Goal: Navigation & Orientation: Find specific page/section

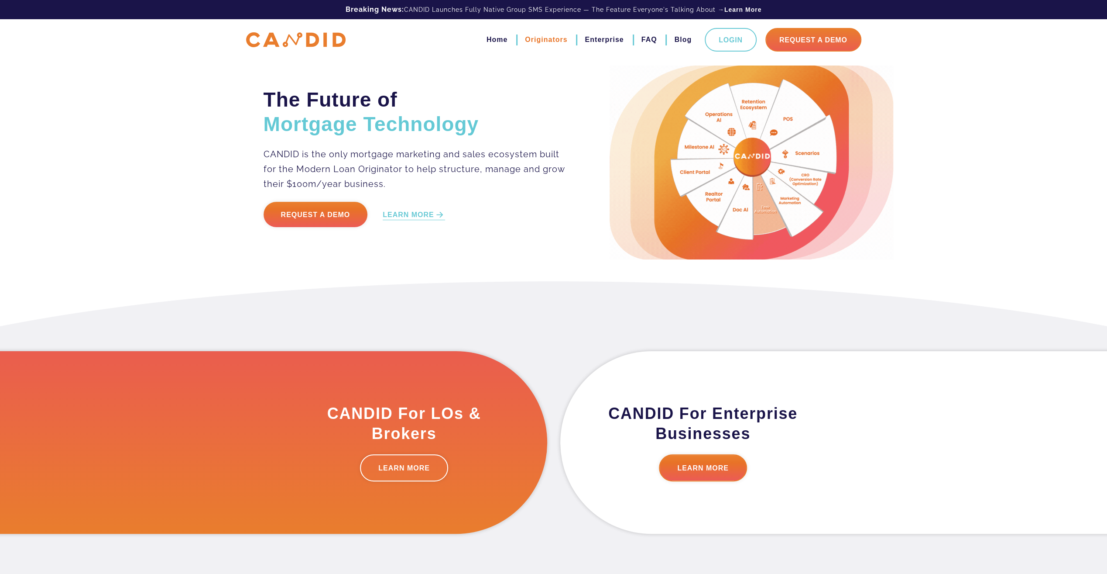
click at [542, 41] on link "Originators" at bounding box center [546, 39] width 42 height 15
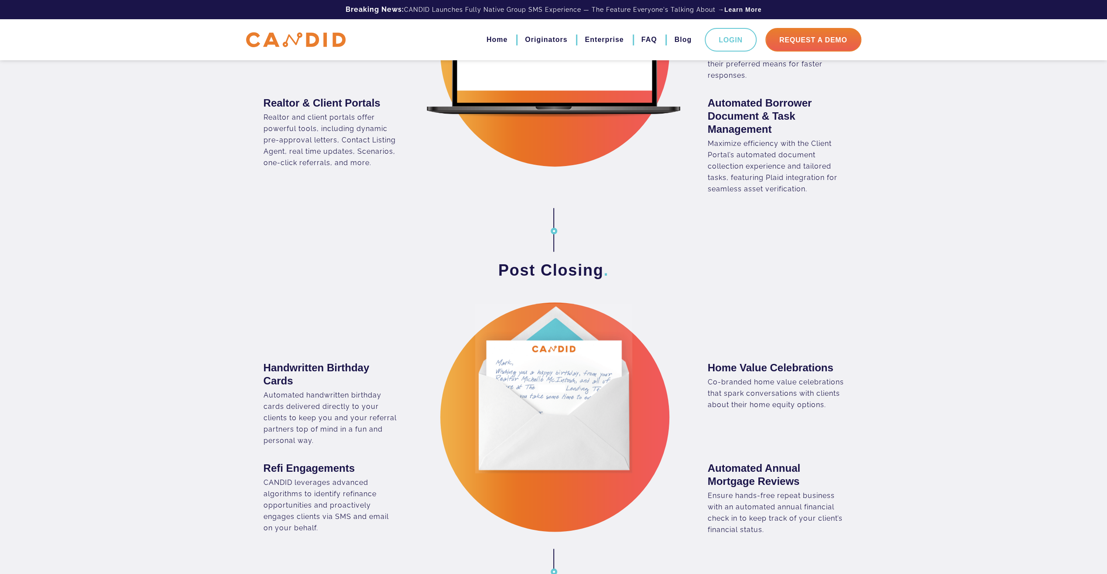
scroll to position [1222, 0]
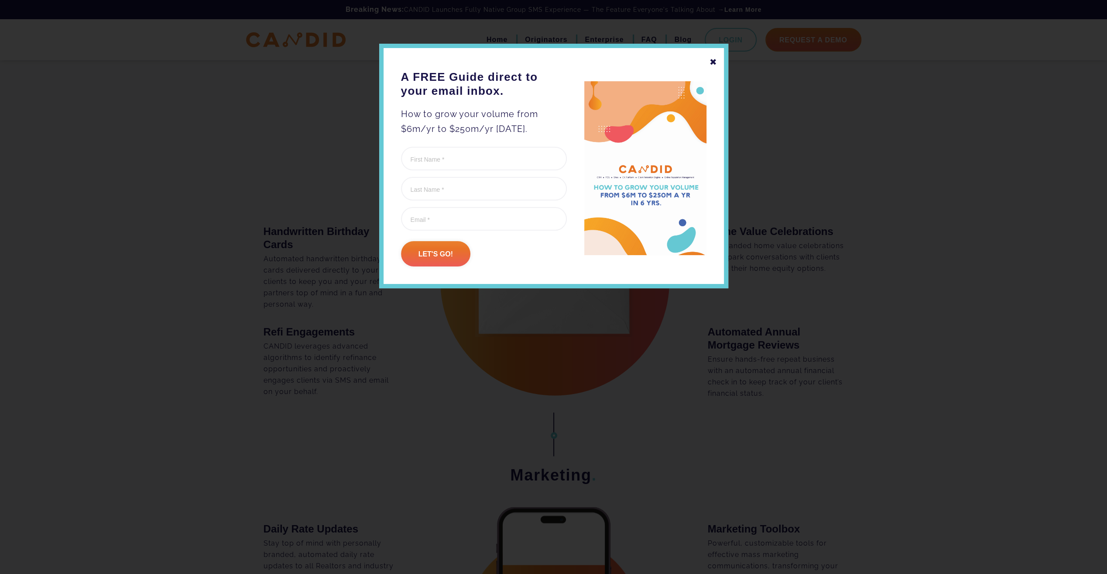
click at [714, 59] on div "✖" at bounding box center [714, 62] width 8 height 15
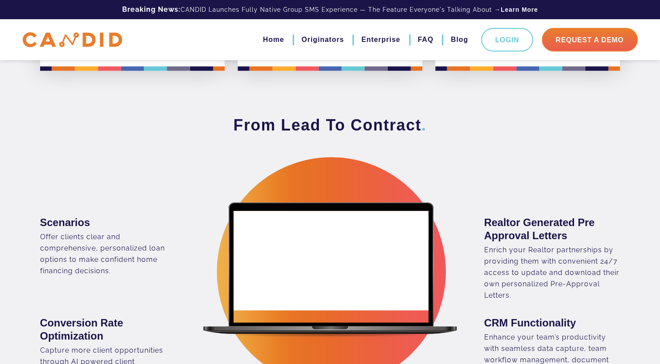
scroll to position [524, 0]
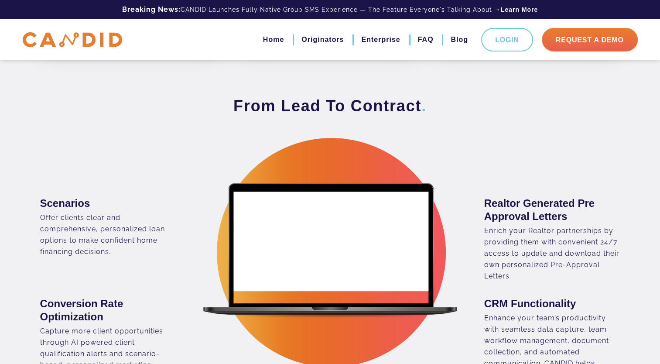
click at [54, 102] on h3 "From Lead To Contract ." at bounding box center [330, 106] width 581 height 20
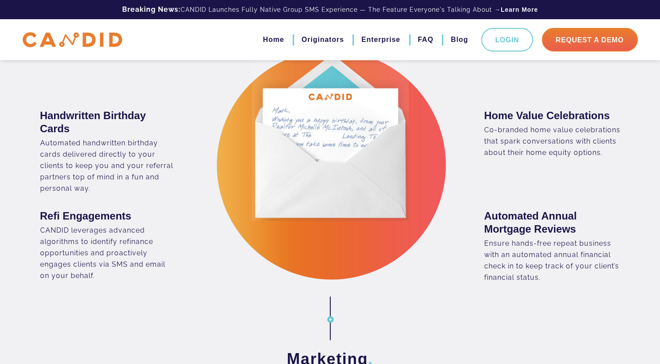
scroll to position [1353, 0]
